Goal: Transaction & Acquisition: Subscribe to service/newsletter

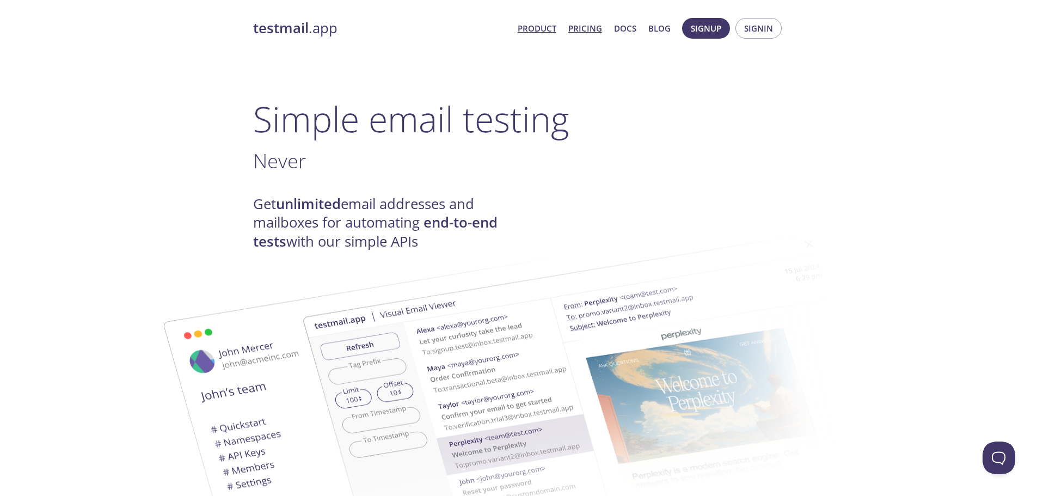
click at [573, 29] on link "Pricing" at bounding box center [585, 28] width 34 height 14
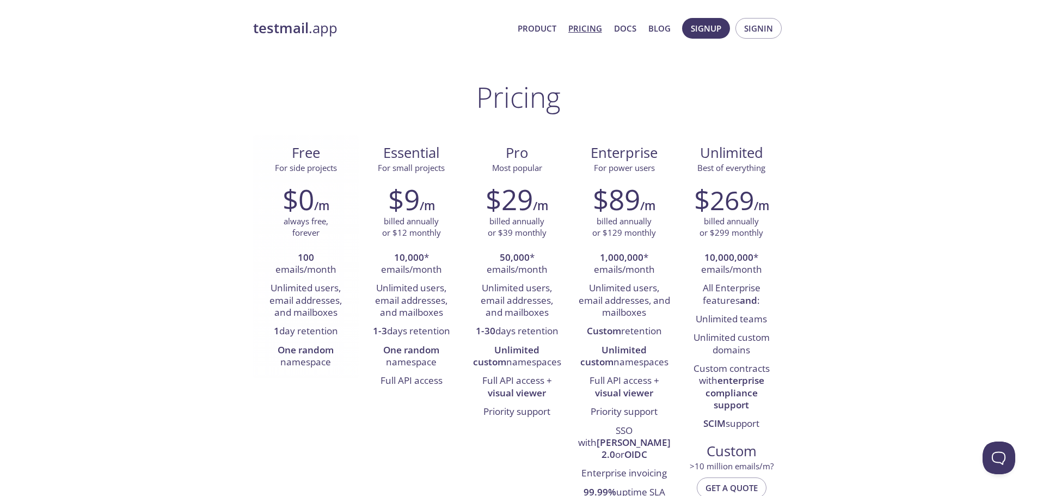
click at [310, 255] on strong "100" at bounding box center [306, 257] width 16 height 13
click at [321, 329] on li "1 day retention" at bounding box center [305, 331] width 89 height 19
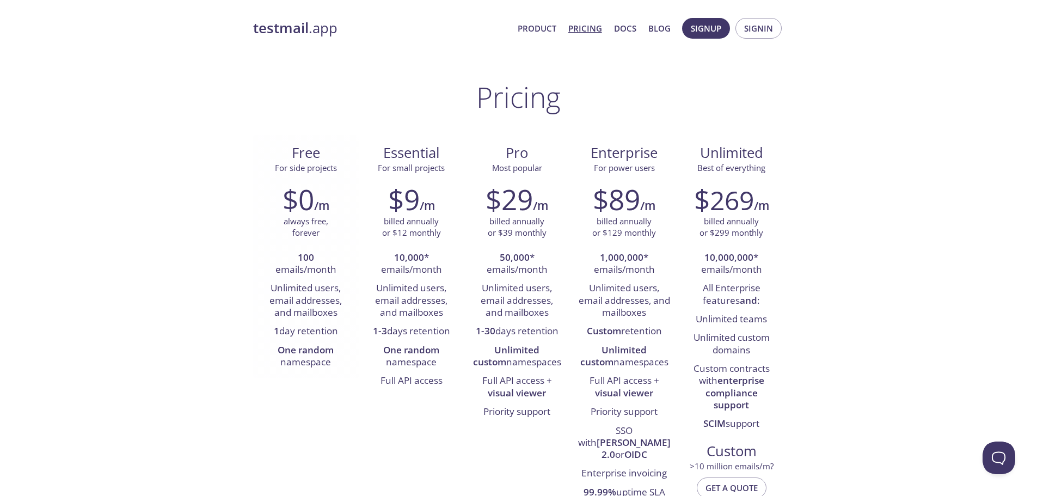
click at [320, 347] on strong "One random" at bounding box center [306, 350] width 56 height 13
click at [752, 29] on span "Signin" at bounding box center [758, 28] width 29 height 14
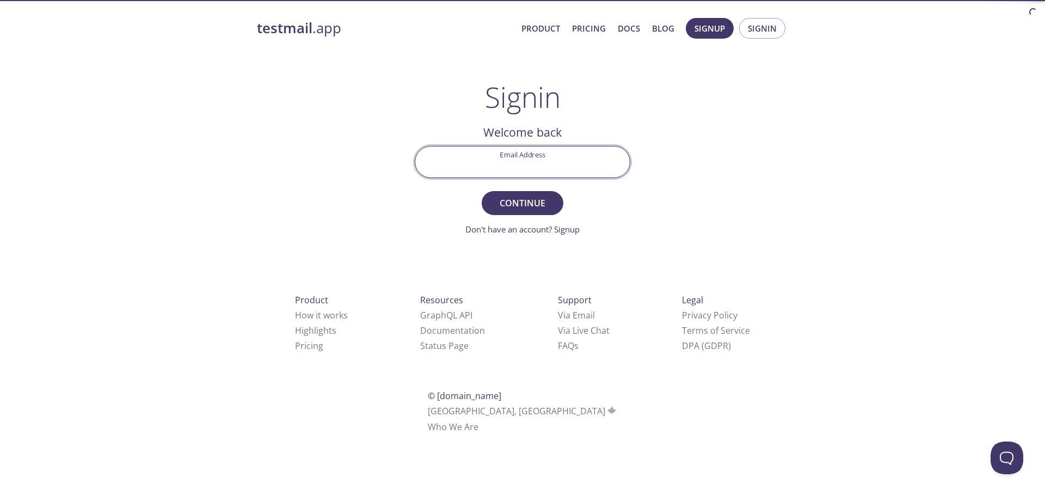
click at [542, 158] on input "Email Address" at bounding box center [522, 161] width 214 height 31
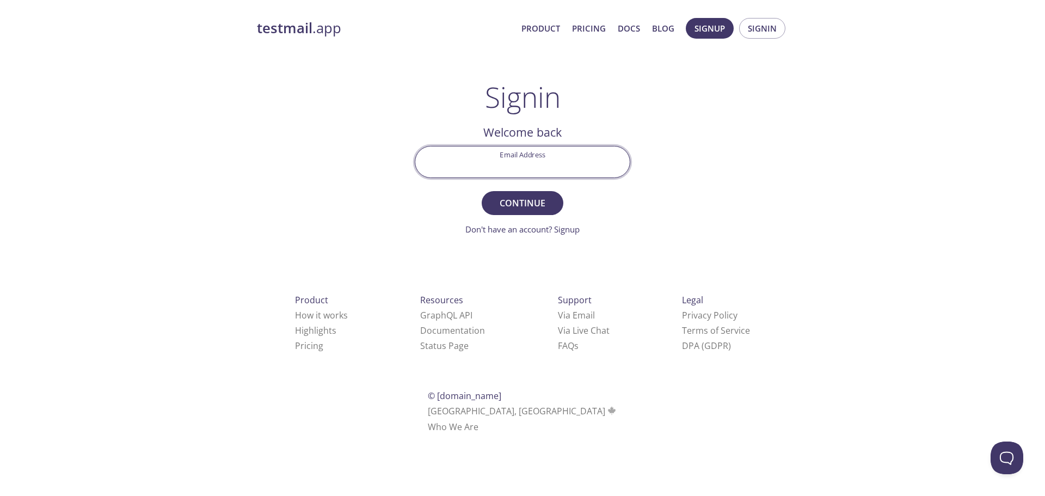
type input "[EMAIL_ADDRESS][DOMAIN_NAME]"
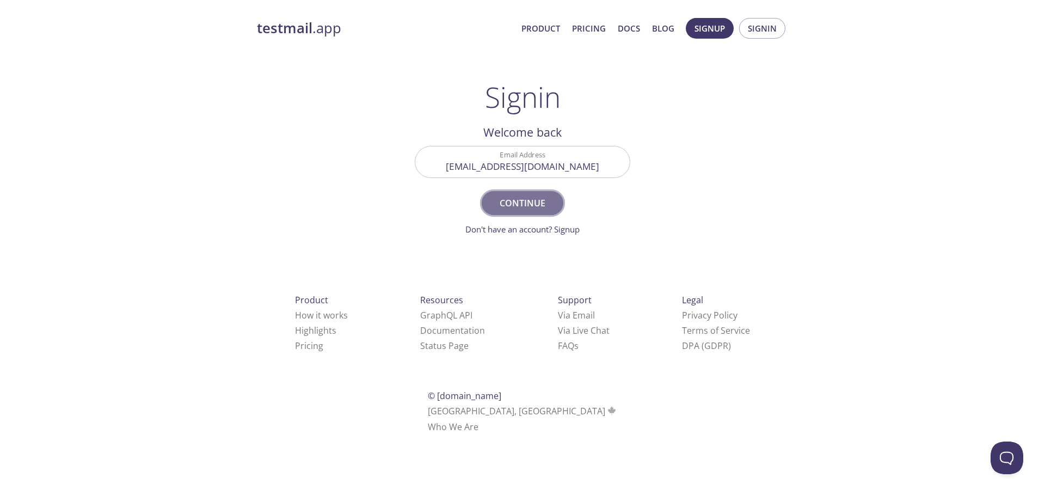
click at [529, 211] on button "Continue" at bounding box center [523, 203] width 82 height 24
click at [537, 230] on link "Don't have an account? Signup" at bounding box center [522, 229] width 114 height 11
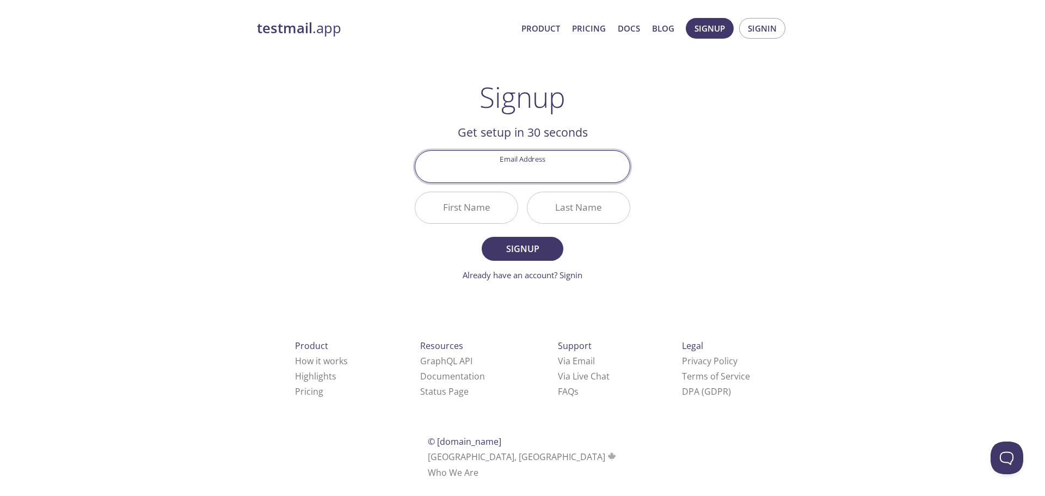
click at [523, 161] on input "Email Address" at bounding box center [522, 166] width 214 height 31
type input "[EMAIL_ADDRESS][DOMAIN_NAME]"
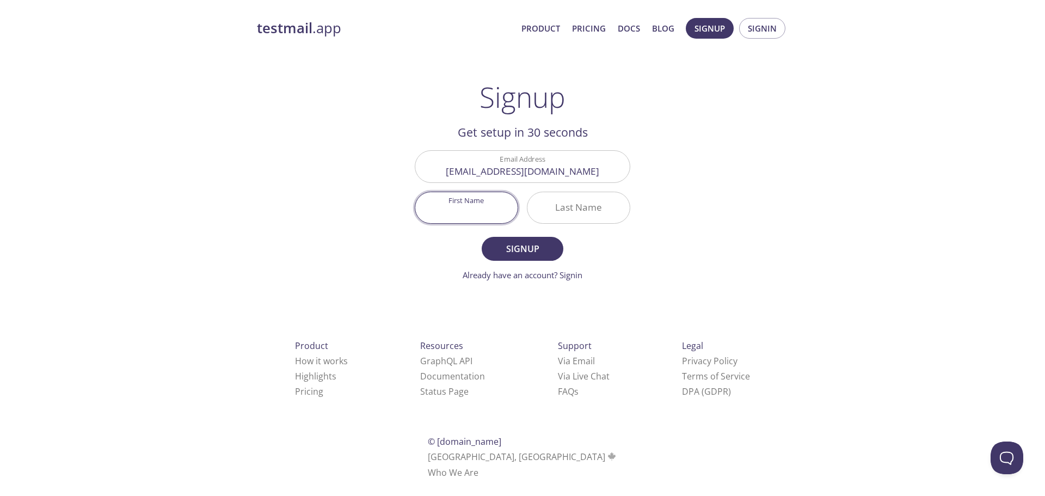
click at [490, 212] on input "First Name" at bounding box center [466, 207] width 102 height 31
type input "Aj"
type input "ay"
click at [539, 243] on span "Signup" at bounding box center [523, 248] width 58 height 15
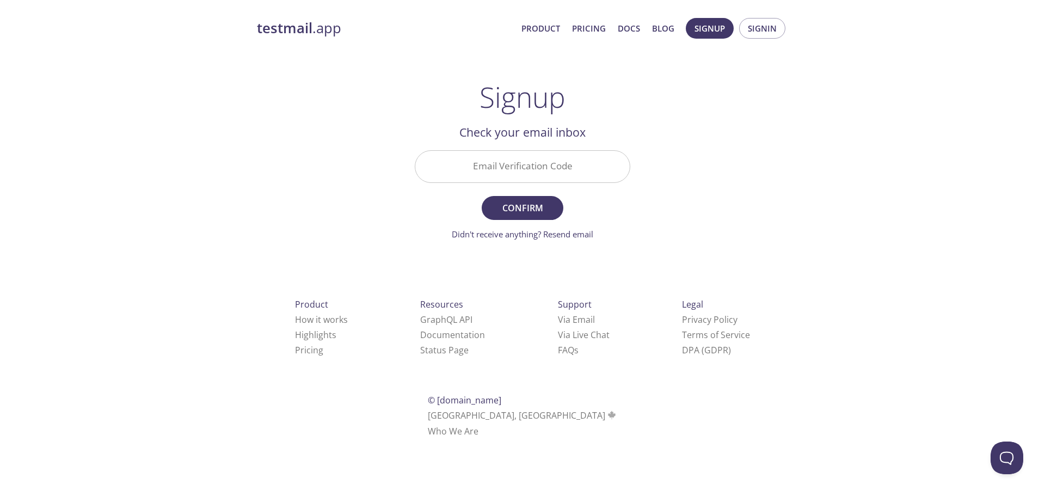
click at [547, 160] on input "Email Verification Code" at bounding box center [522, 166] width 214 height 31
paste input "WZ4T3CJ"
type input "WZ4T3CJ"
click at [482, 196] on button "Confirm" at bounding box center [523, 208] width 82 height 24
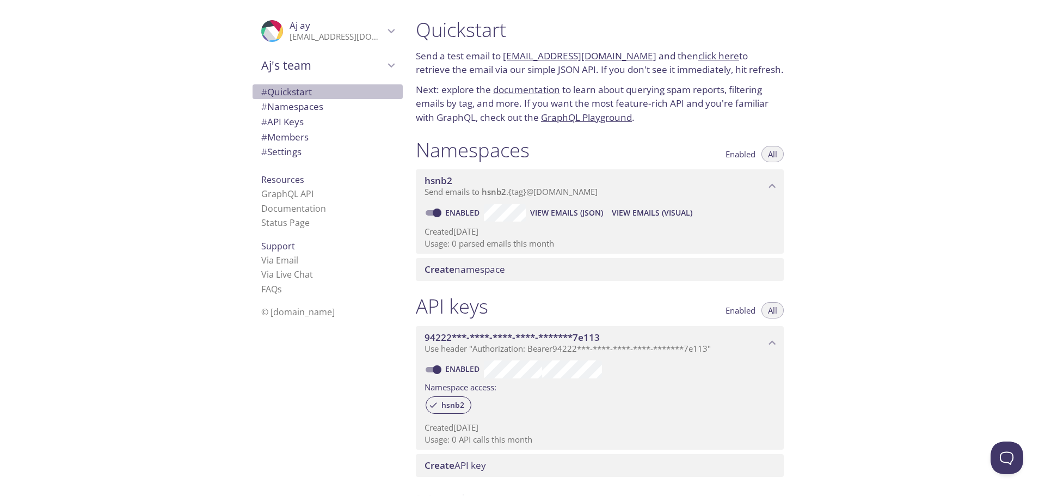
click at [295, 91] on span "# Quickstart" at bounding box center [286, 91] width 51 height 13
click at [644, 63] on p "Send a test email to [EMAIL_ADDRESS][DOMAIN_NAME] and then click here to retrie…" at bounding box center [600, 63] width 368 height 28
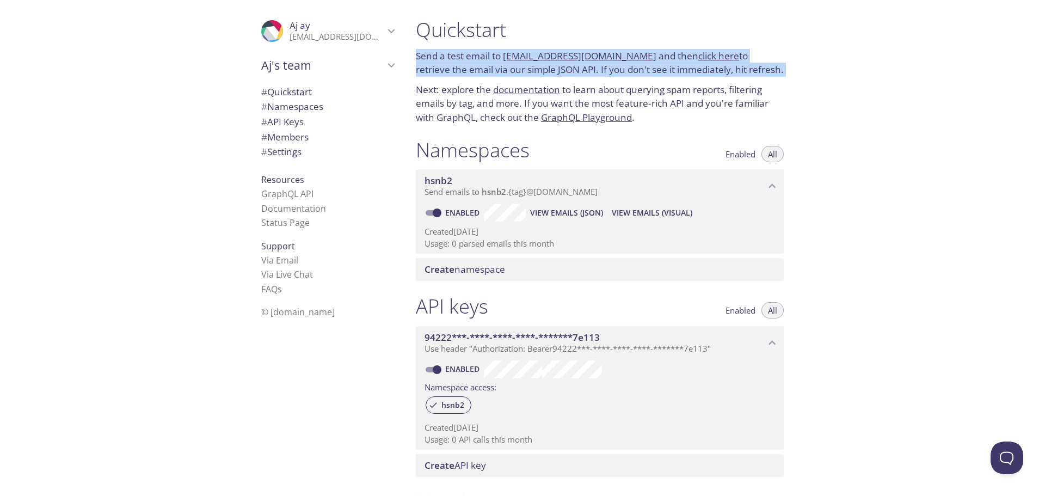
click at [644, 63] on p "Send a test email to [EMAIL_ADDRESS][DOMAIN_NAME] and then click here to retrie…" at bounding box center [600, 63] width 368 height 28
click at [644, 68] on p "Send a test email to [EMAIL_ADDRESS][DOMAIN_NAME] and then click here to retrie…" at bounding box center [600, 63] width 368 height 28
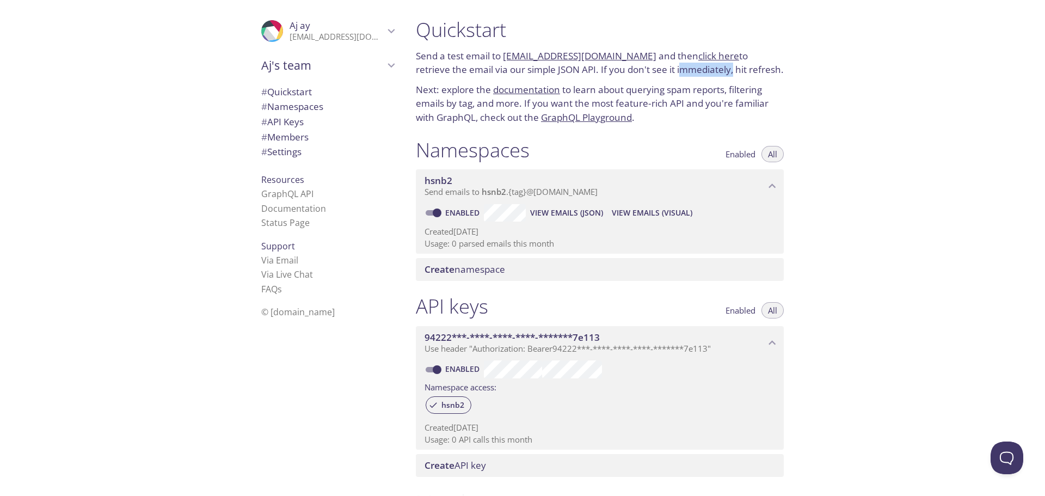
click at [644, 68] on p "Send a test email to [EMAIL_ADDRESS][DOMAIN_NAME] and then click here to retrie…" at bounding box center [600, 63] width 368 height 28
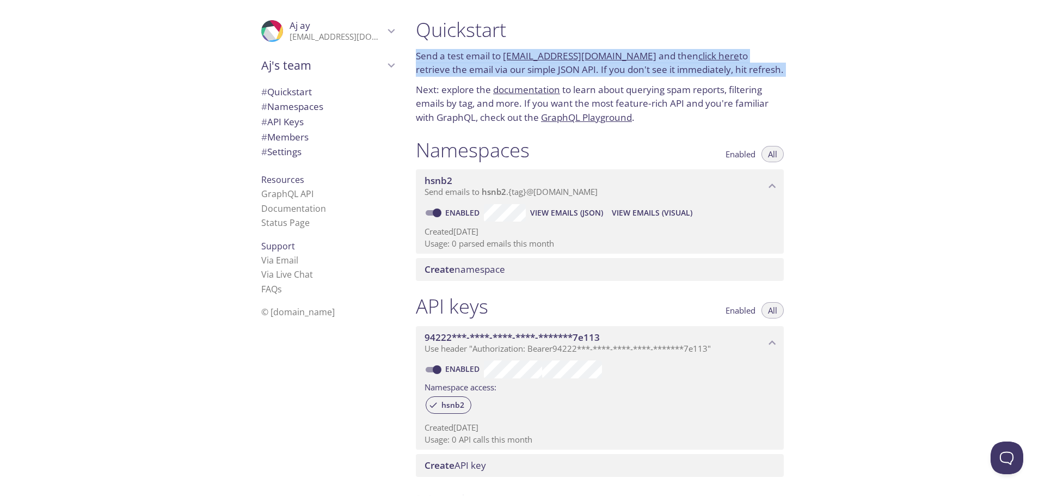
click at [644, 68] on p "Send a test email to [EMAIL_ADDRESS][DOMAIN_NAME] and then click here to retrie…" at bounding box center [600, 63] width 368 height 28
click at [542, 69] on p "Send a test email to [EMAIL_ADDRESS][DOMAIN_NAME] and then click here to retrie…" at bounding box center [600, 63] width 368 height 28
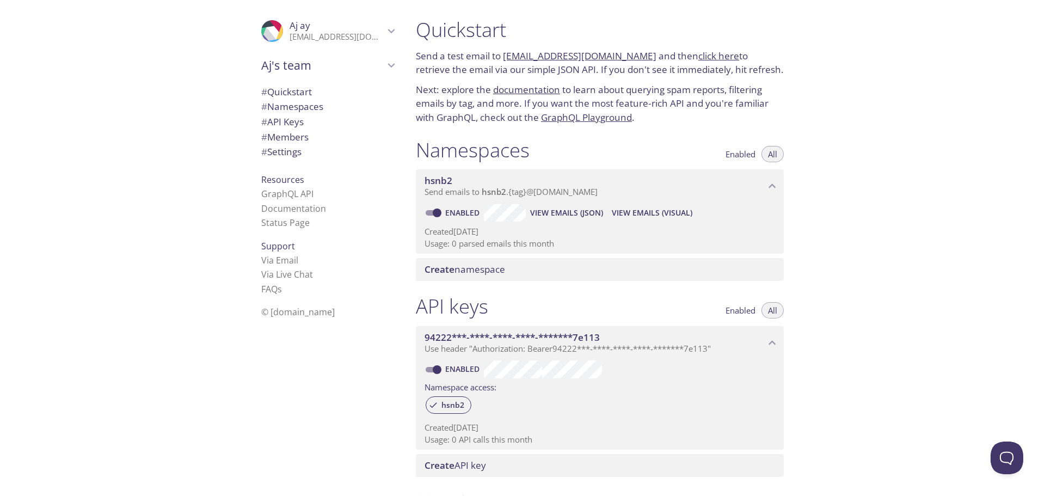
click at [547, 91] on link "documentation" at bounding box center [526, 89] width 67 height 13
